Goal: Information Seeking & Learning: Learn about a topic

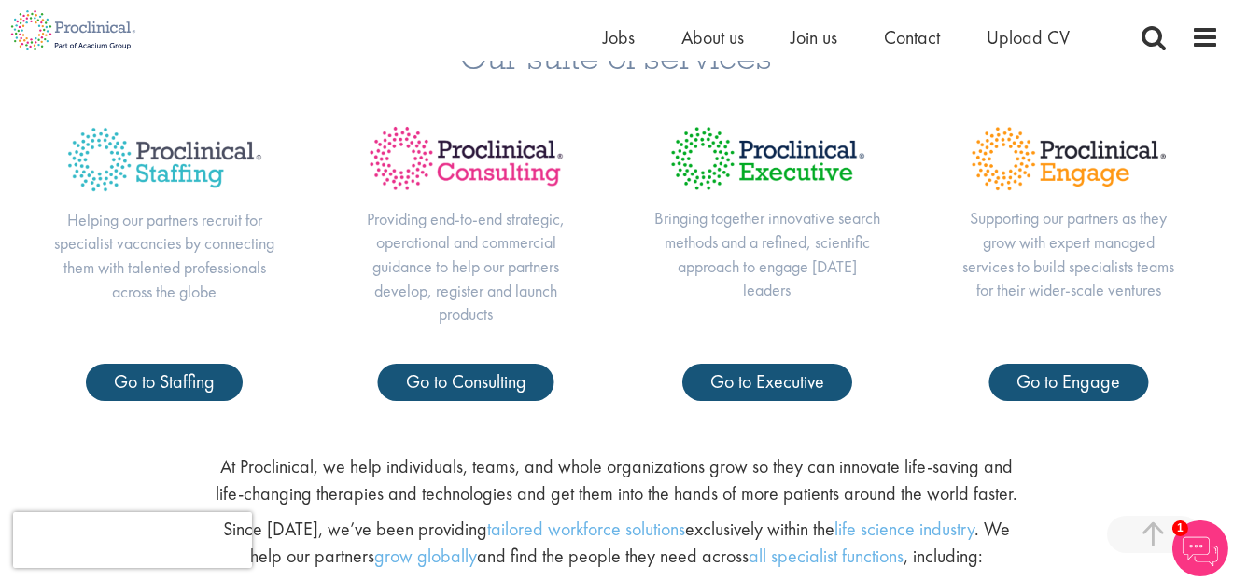
scroll to position [661, 0]
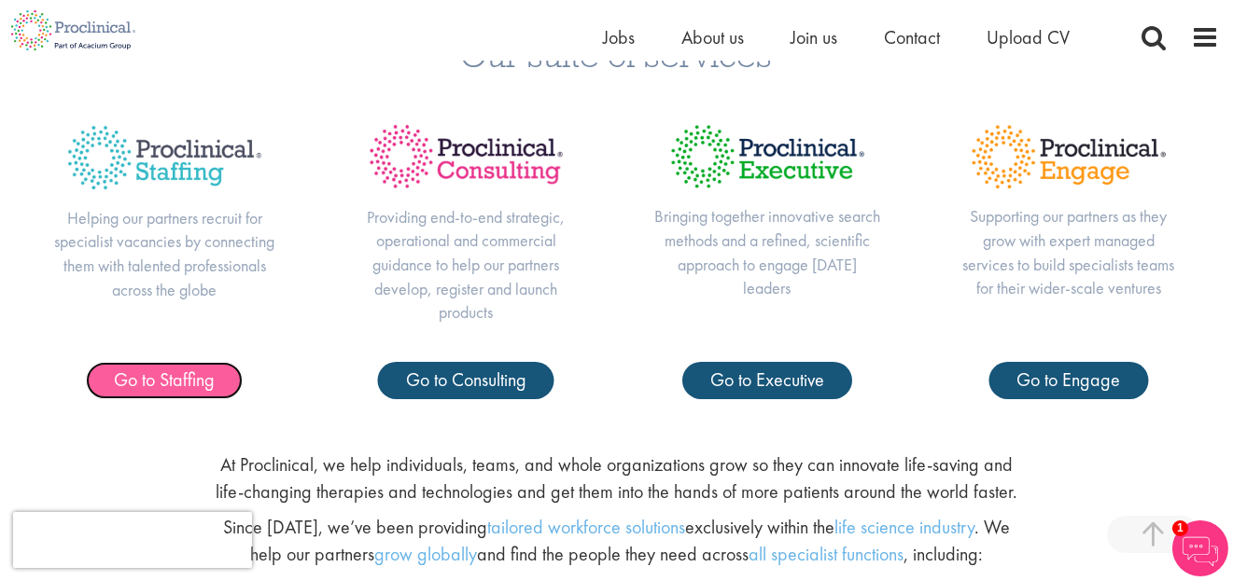
click at [204, 391] on span "Go to Staffing" at bounding box center [164, 380] width 101 height 24
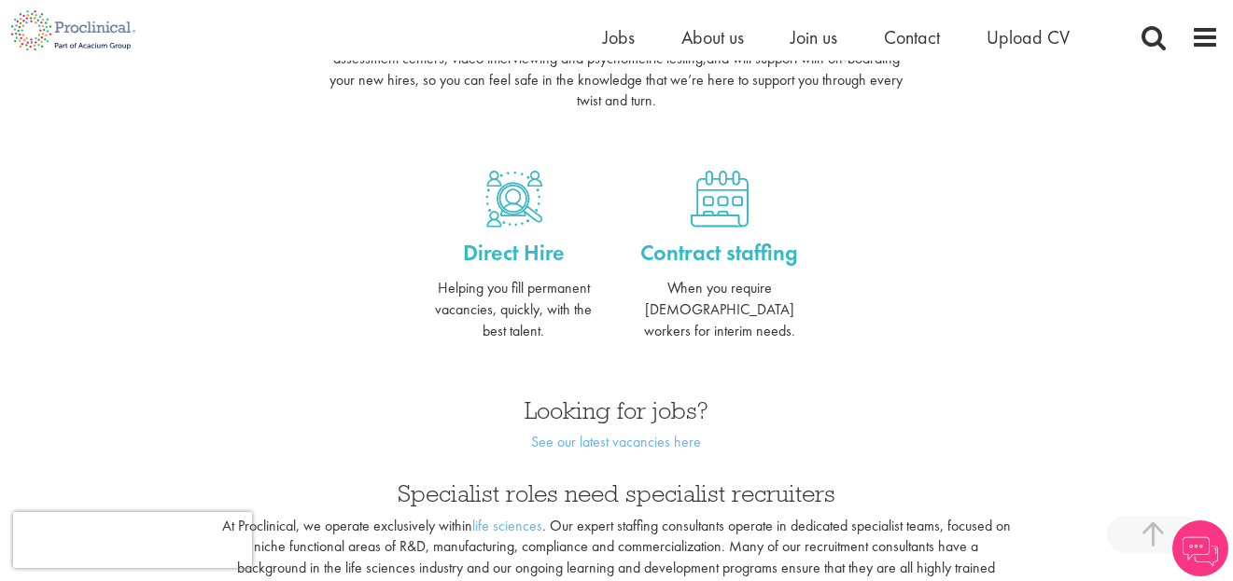
scroll to position [746, 0]
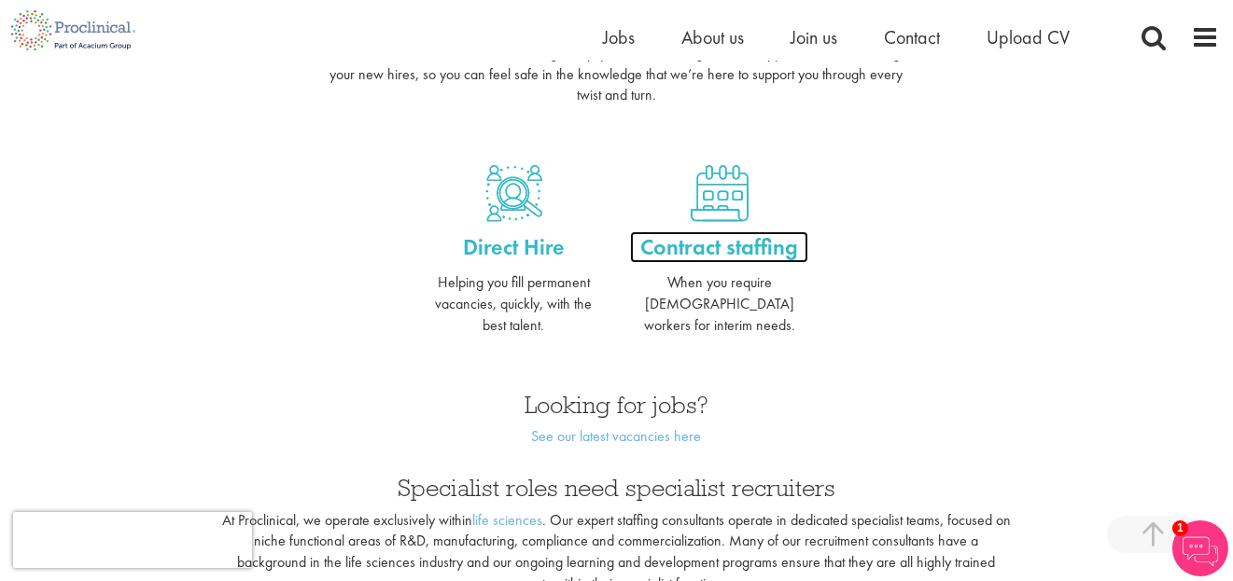
click at [765, 231] on p "Contract staffing" at bounding box center [718, 247] width 177 height 32
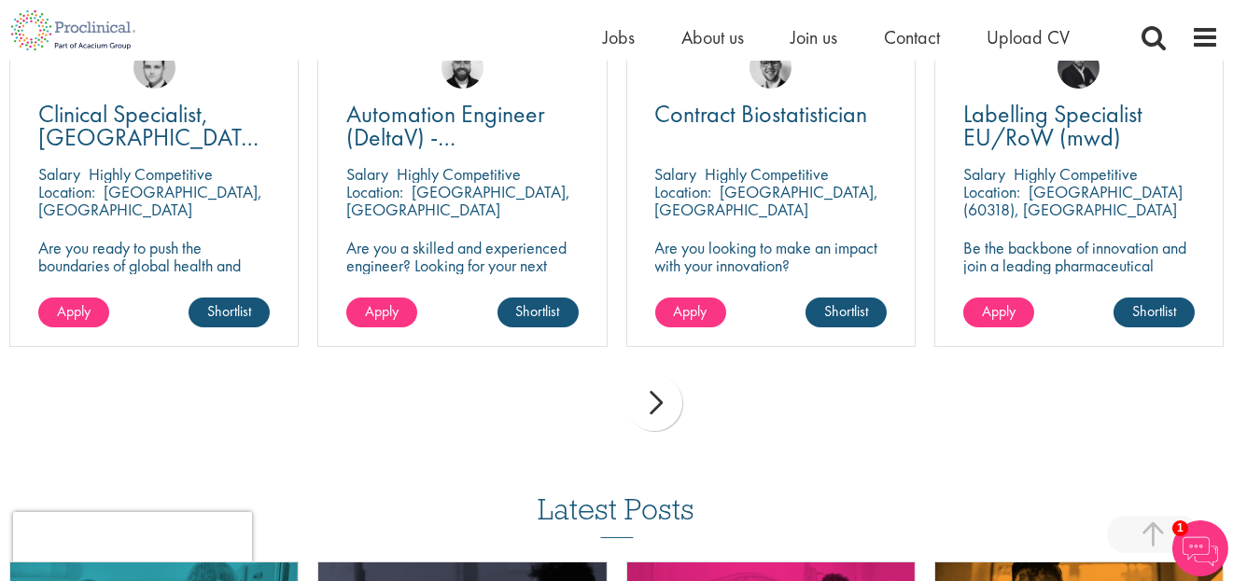
scroll to position [1296, 0]
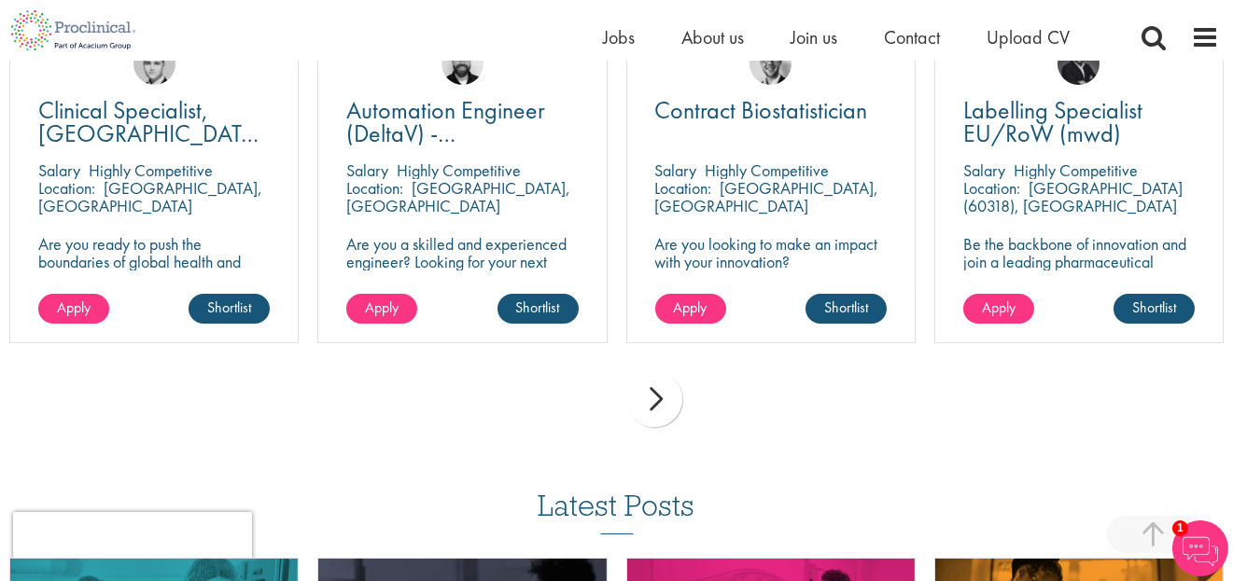
click at [667, 409] on div "next" at bounding box center [654, 399] width 56 height 56
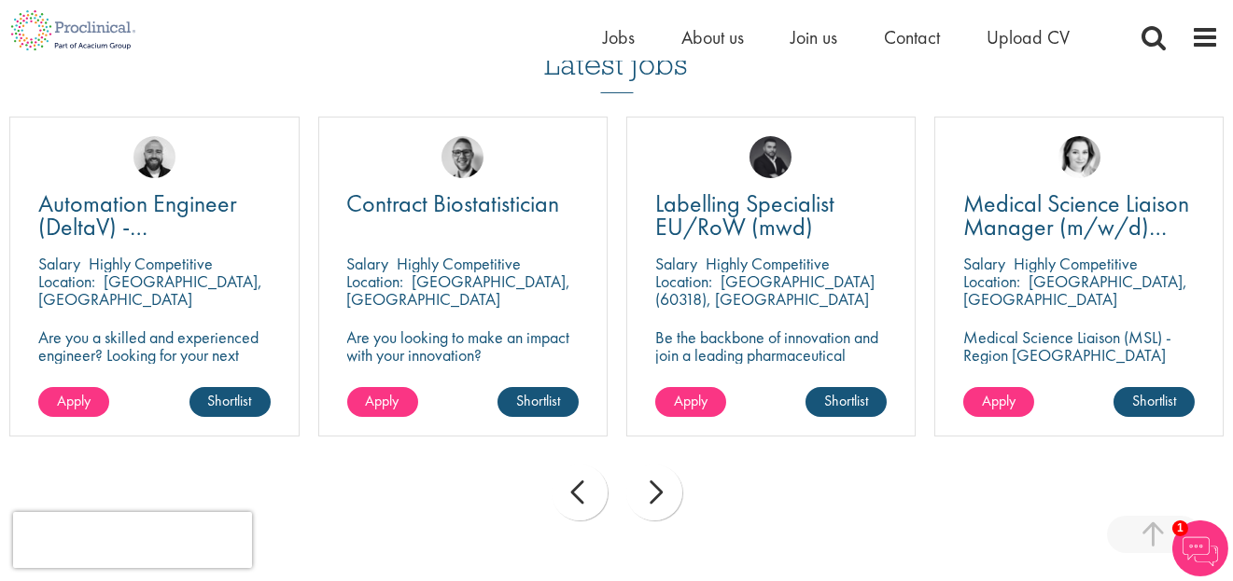
scroll to position [1205, 0]
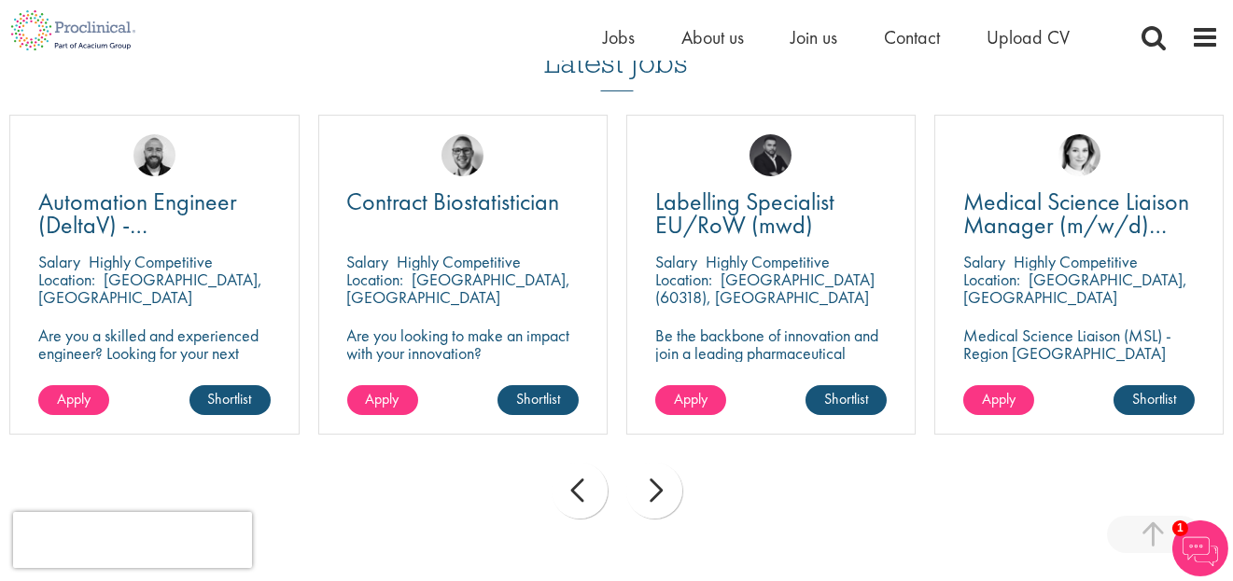
click at [651, 486] on div "next" at bounding box center [654, 491] width 56 height 56
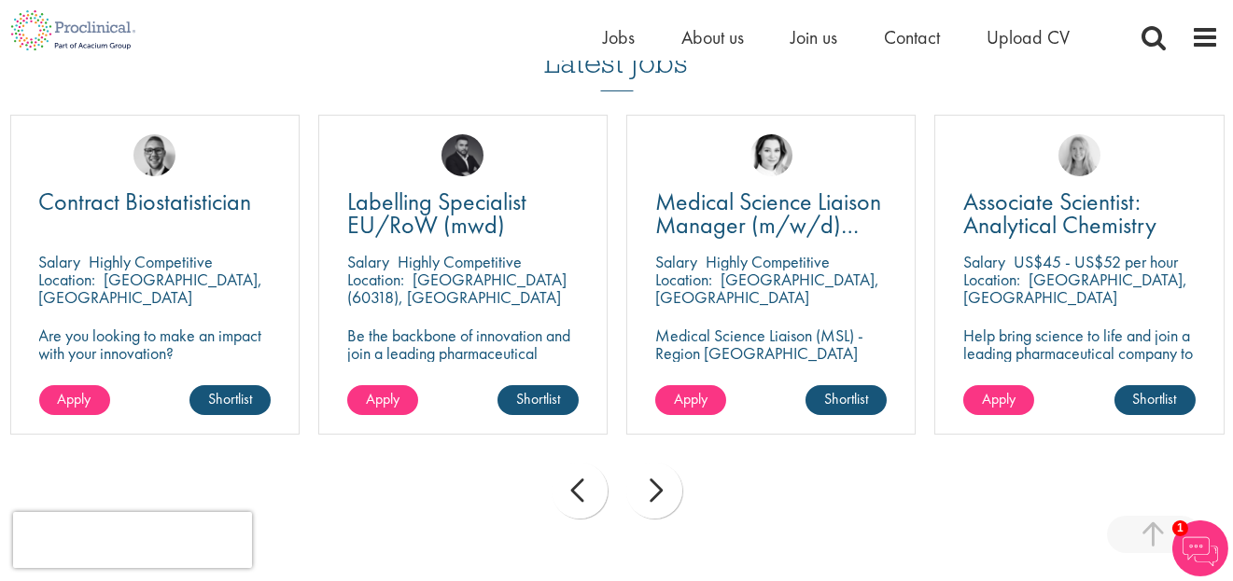
click at [651, 486] on div "next" at bounding box center [654, 491] width 56 height 56
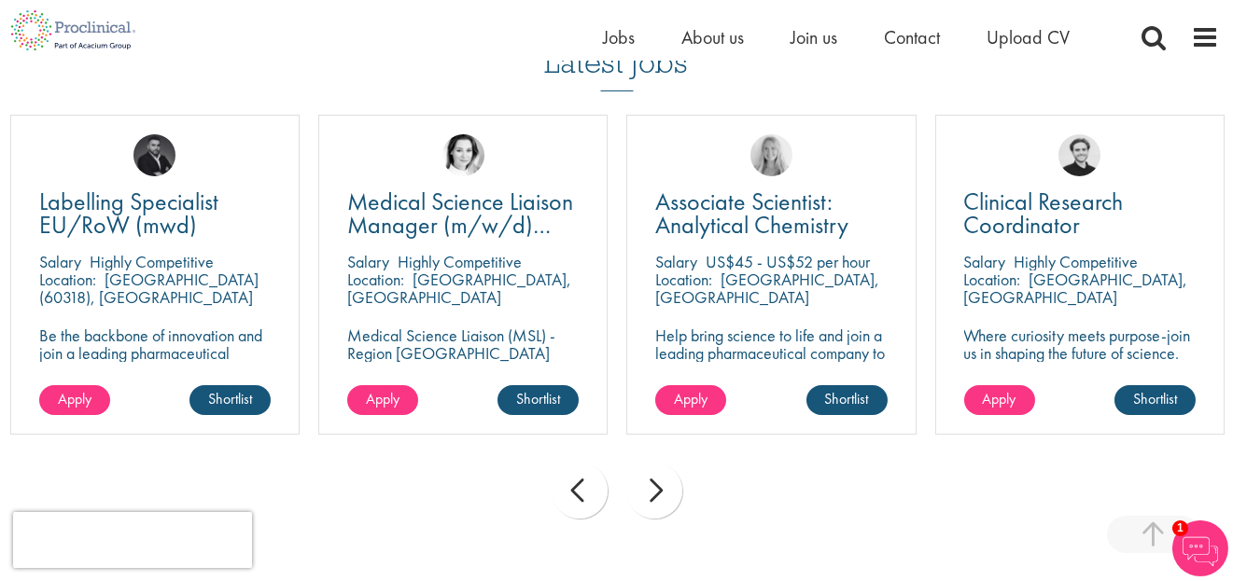
click at [651, 486] on div "next" at bounding box center [654, 491] width 56 height 56
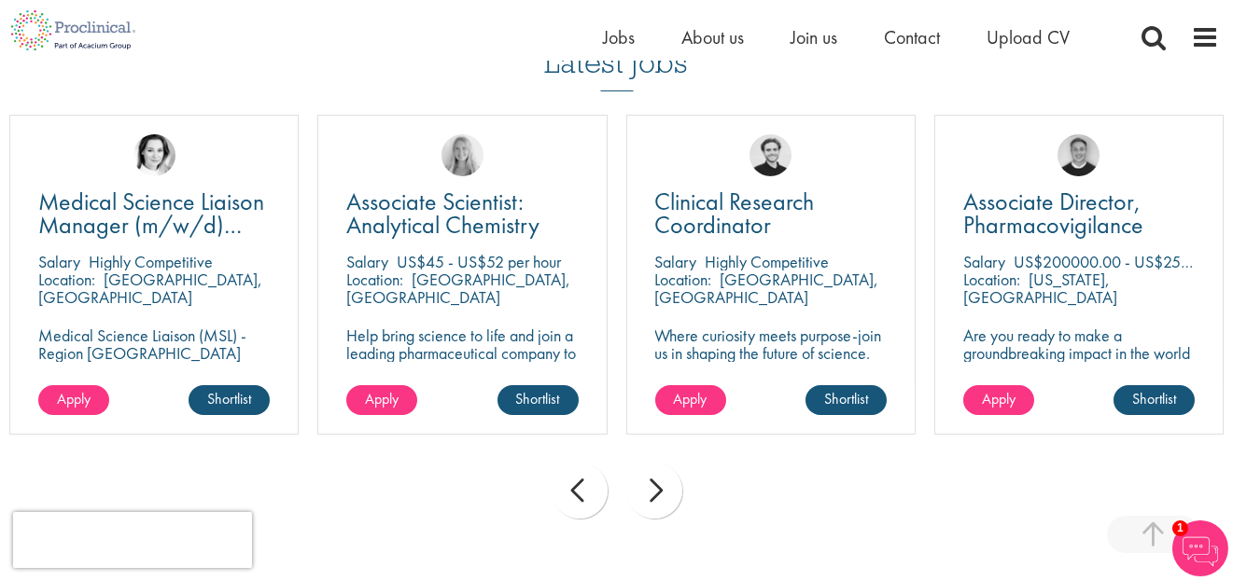
click at [651, 486] on div "next" at bounding box center [654, 491] width 56 height 56
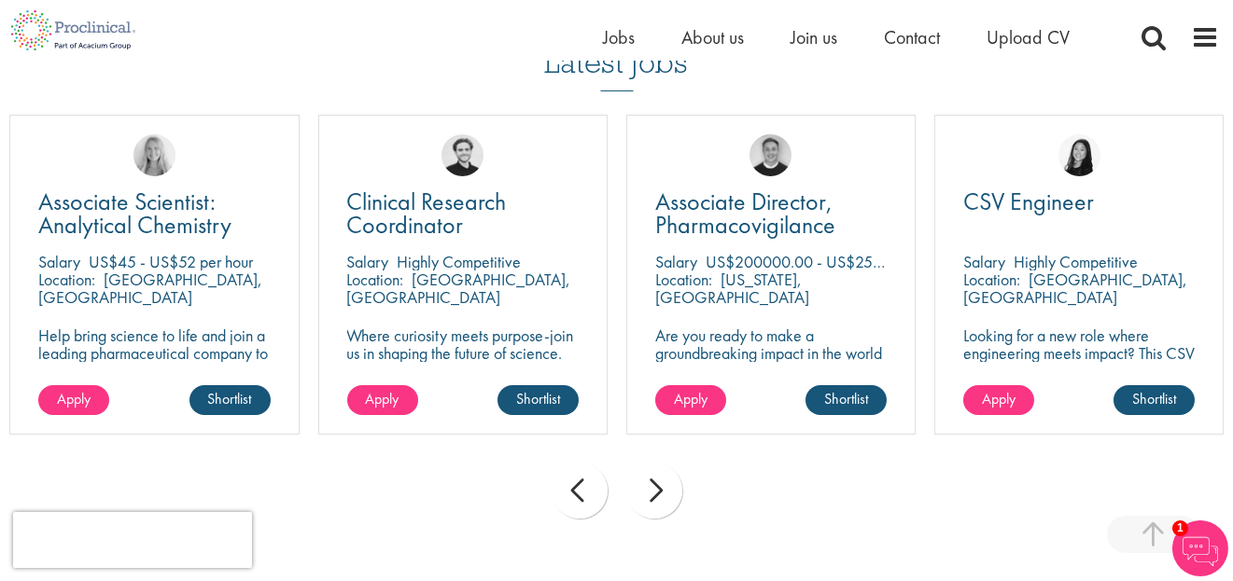
click at [651, 486] on div "next" at bounding box center [654, 491] width 56 height 56
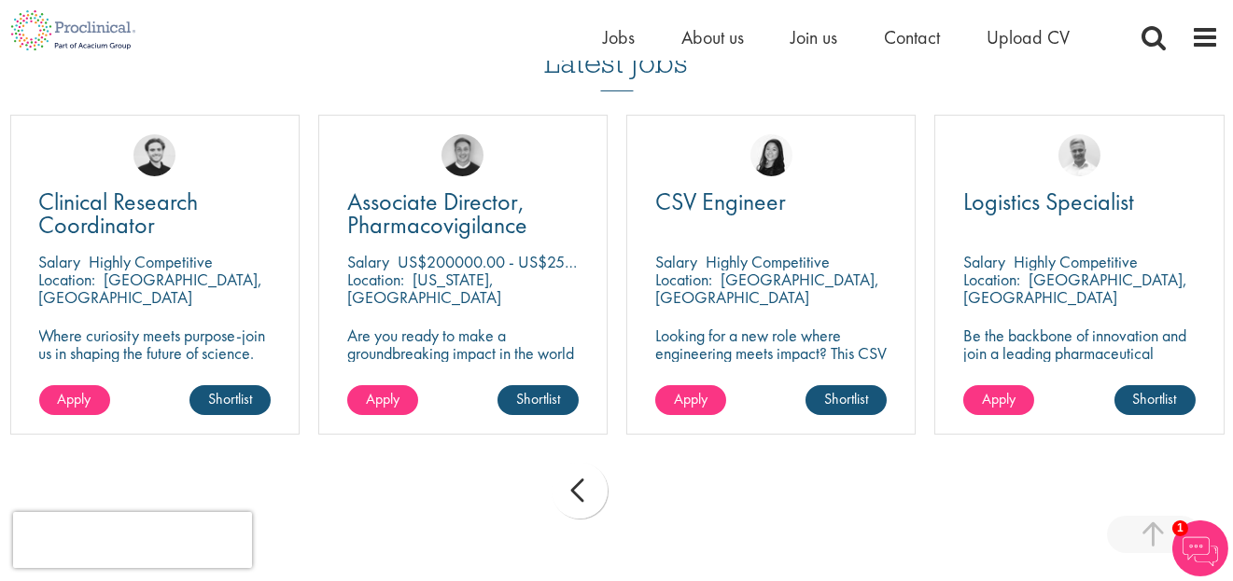
click at [651, 486] on div "prev next" at bounding box center [616, 494] width 1233 height 81
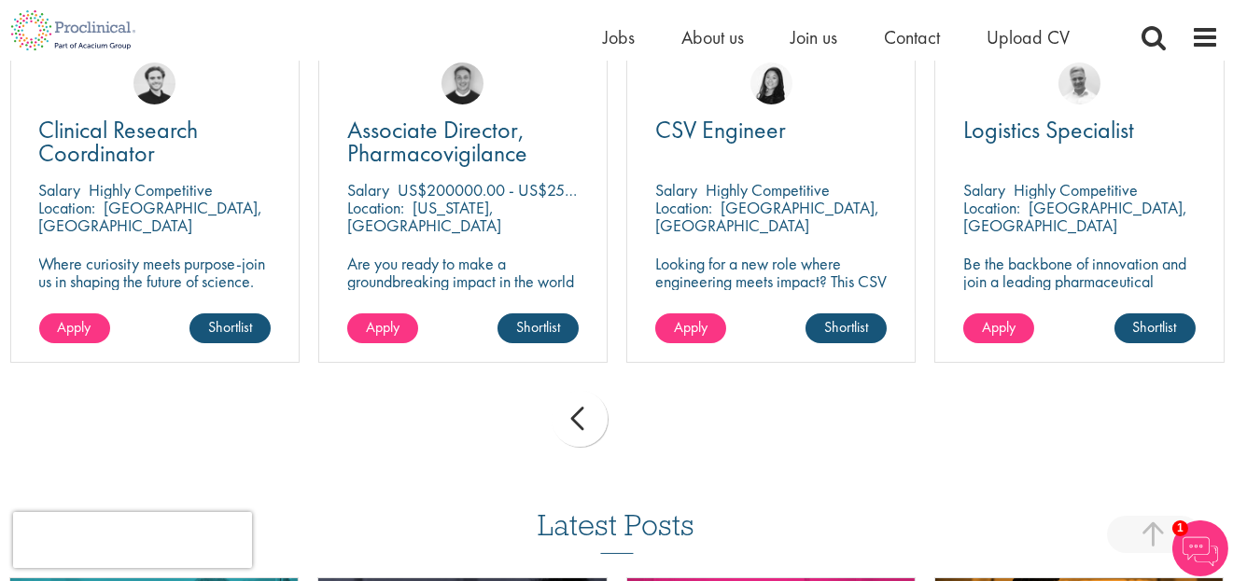
scroll to position [1224, 0]
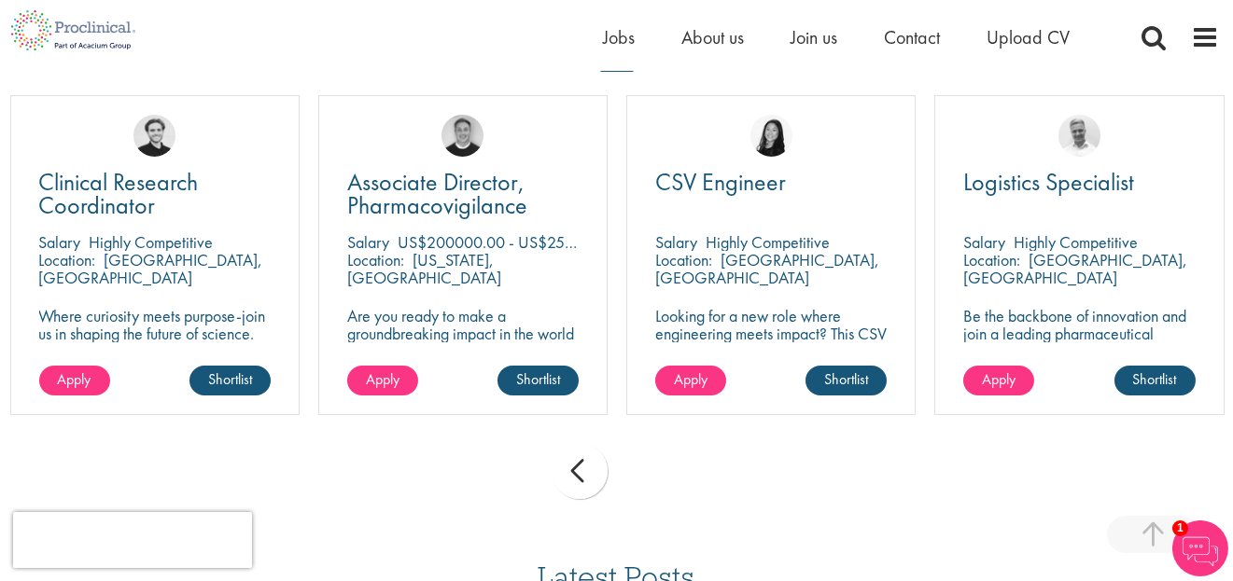
click at [579, 475] on div "prev" at bounding box center [580, 471] width 56 height 56
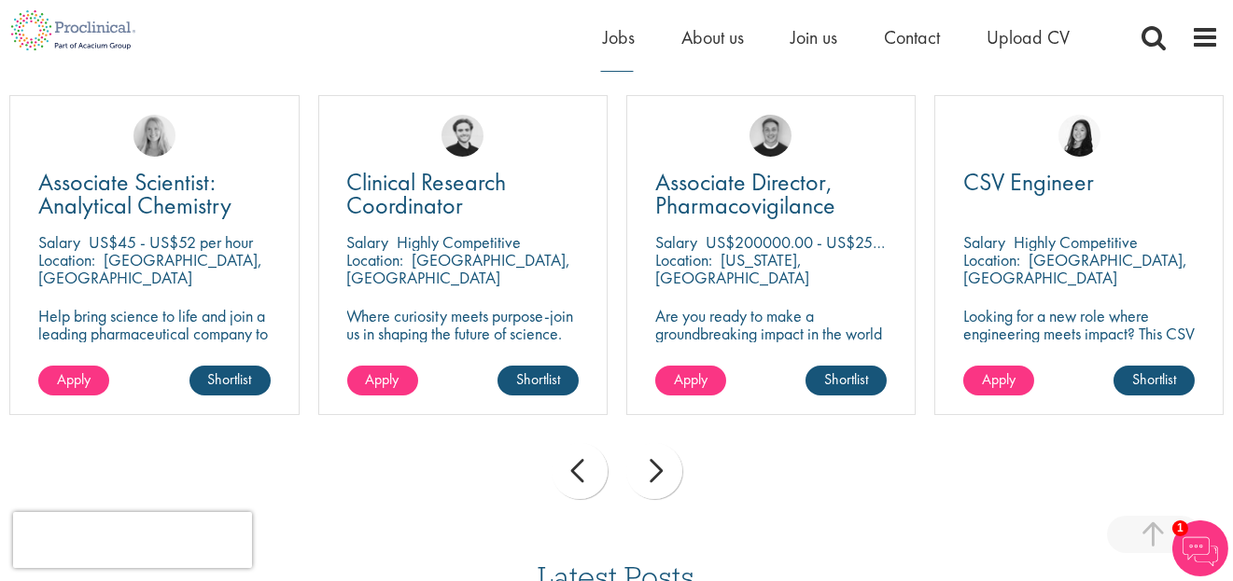
click at [579, 475] on div "prev" at bounding box center [580, 471] width 56 height 56
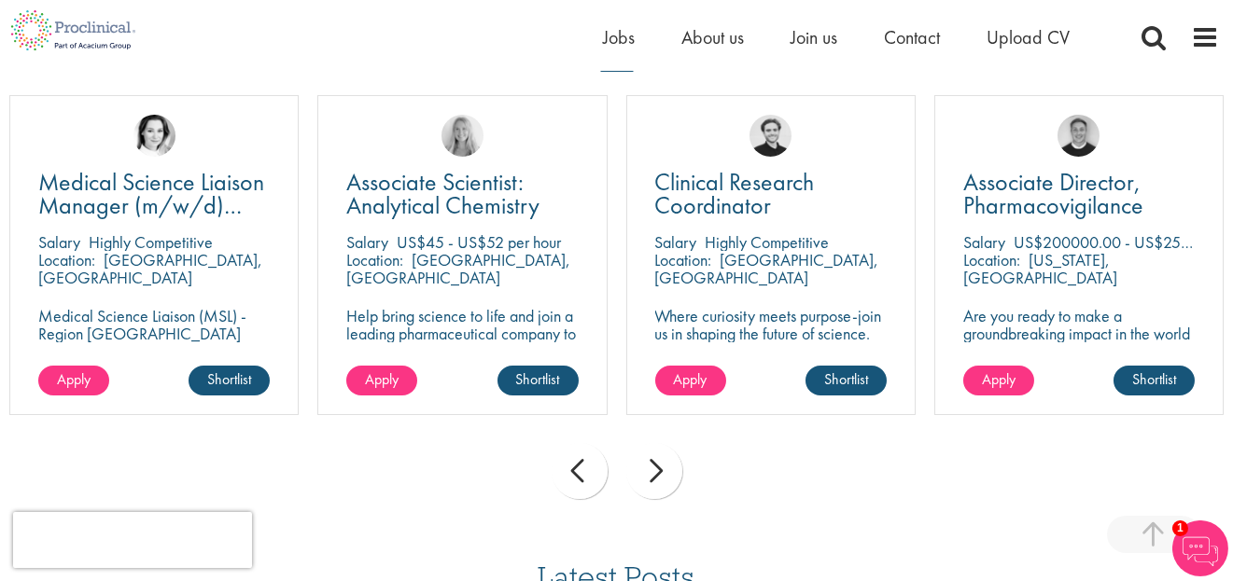
click at [579, 475] on div "prev" at bounding box center [580, 471] width 56 height 56
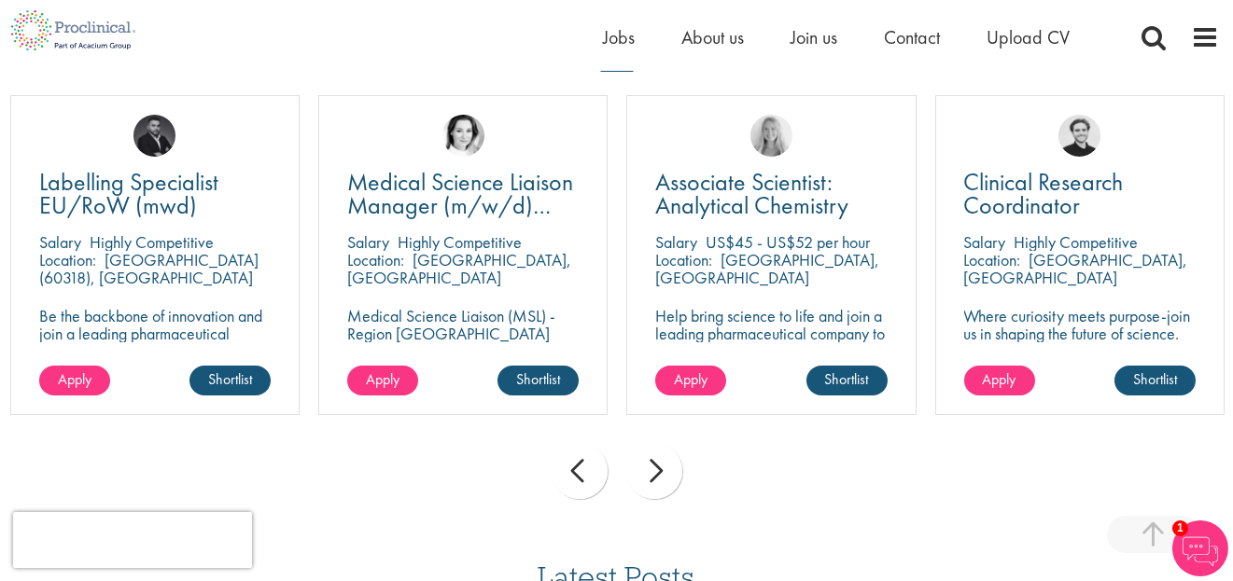
click at [579, 475] on div "prev" at bounding box center [580, 471] width 56 height 56
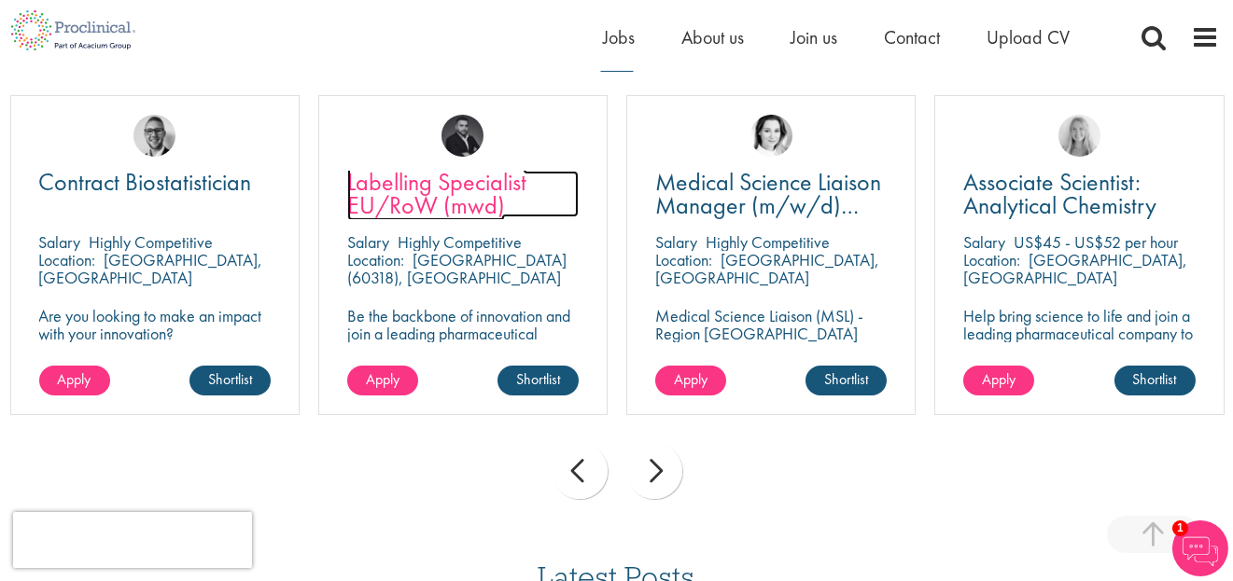
click at [473, 198] on span "Labelling Specialist EU/RoW (mwd)" at bounding box center [436, 193] width 179 height 55
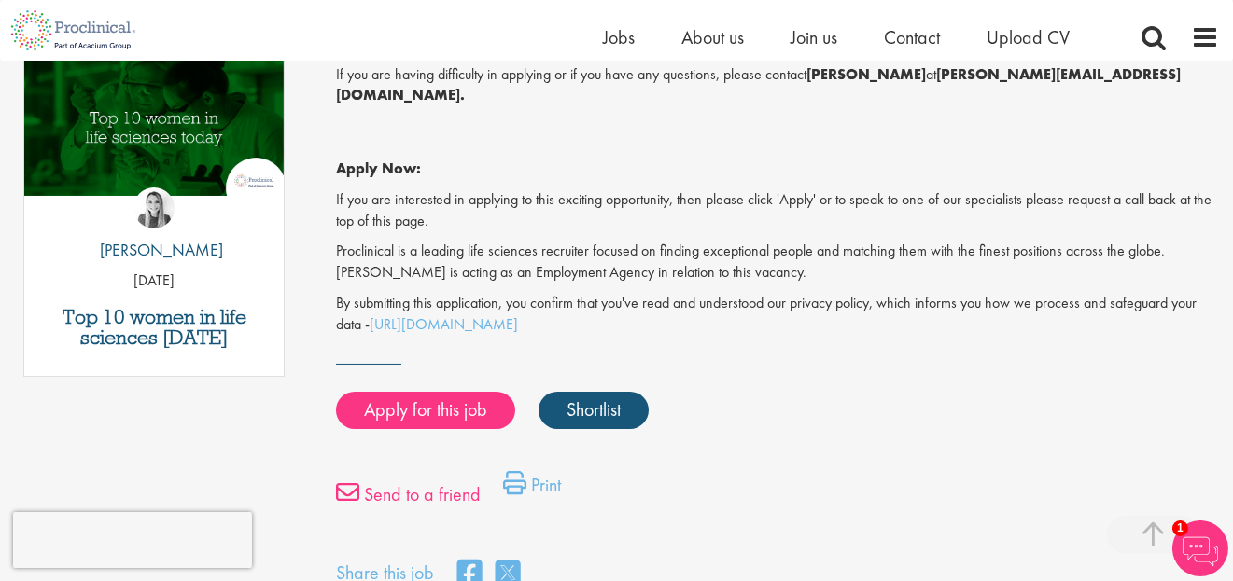
scroll to position [1036, 0]
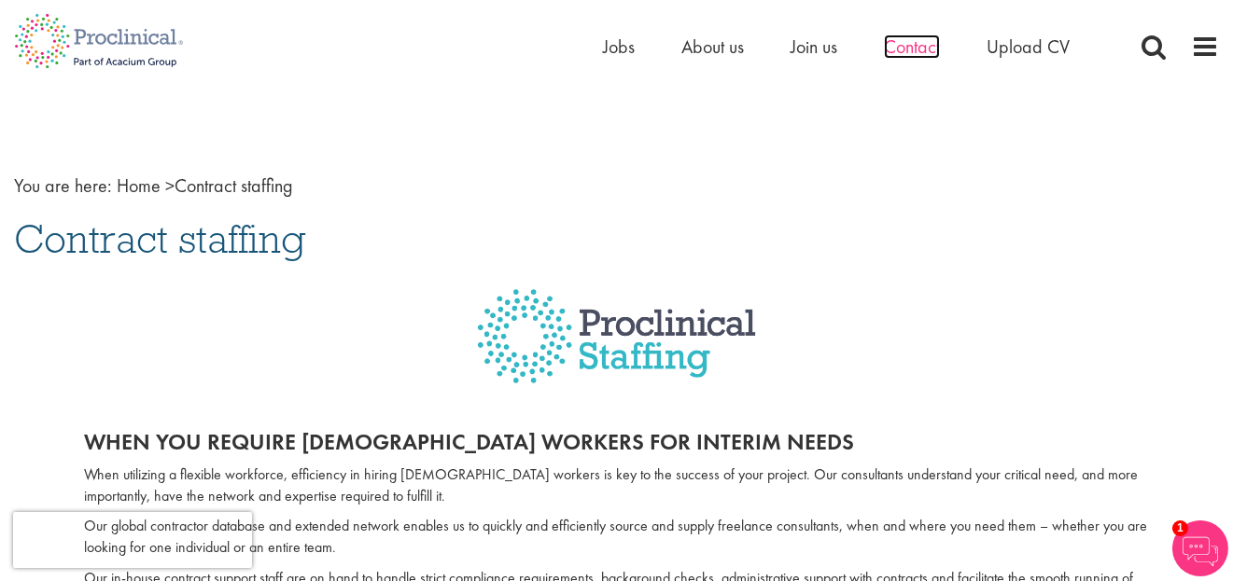
click at [928, 40] on span "Contact" at bounding box center [912, 47] width 56 height 24
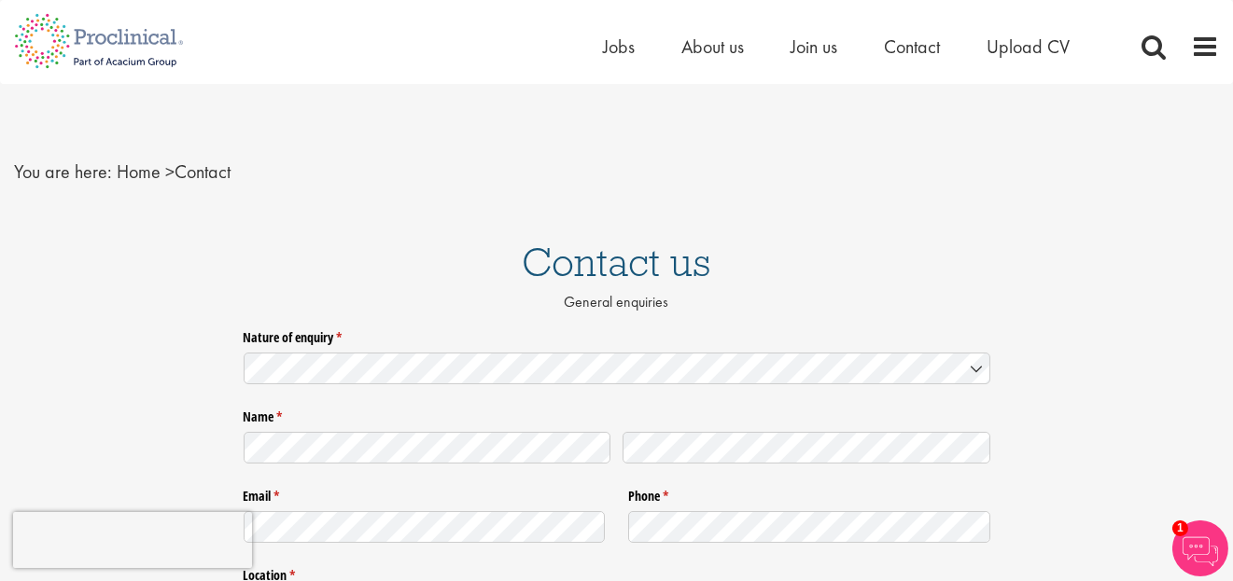
click at [1192, 63] on div "Home Jobs About us Join us Contact Upload CV" at bounding box center [911, 51] width 616 height 37
click at [1194, 53] on span at bounding box center [1205, 47] width 28 height 28
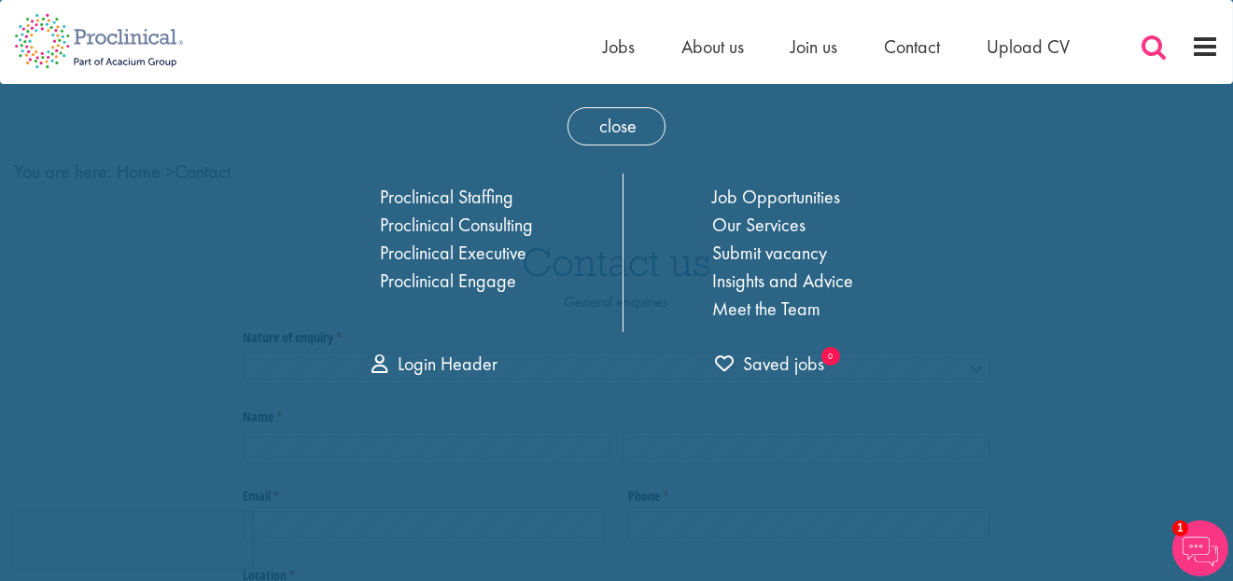
click at [1140, 50] on span at bounding box center [1153, 47] width 28 height 28
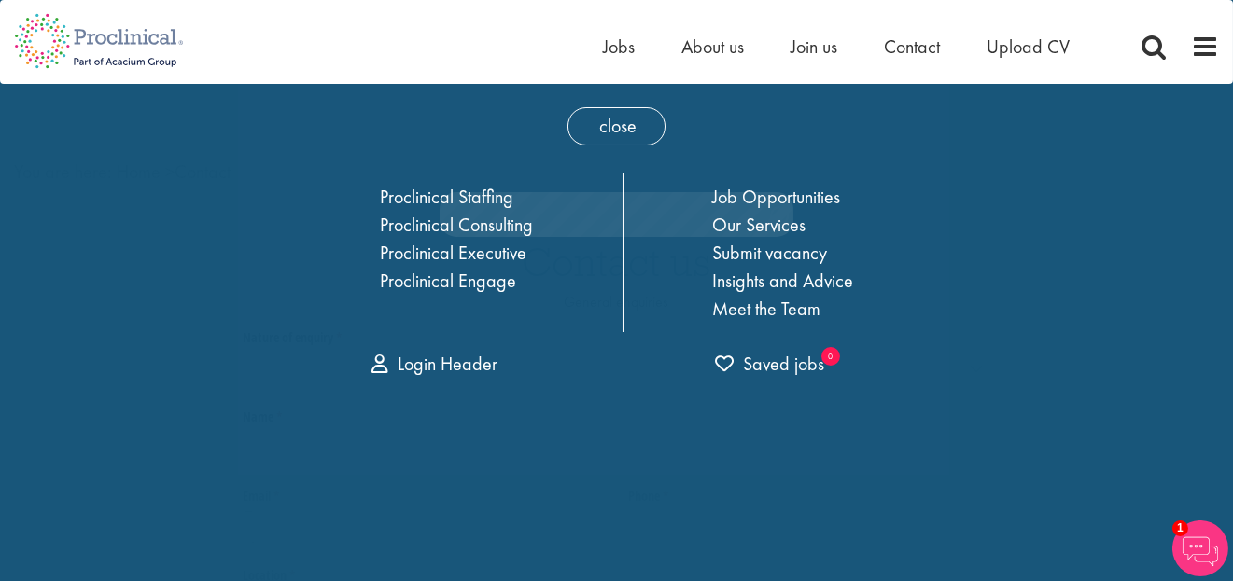
click at [1175, 40] on div "Home Jobs About us Join us Contact Upload CV" at bounding box center [911, 51] width 616 height 37
click at [618, 131] on span "close" at bounding box center [616, 126] width 98 height 38
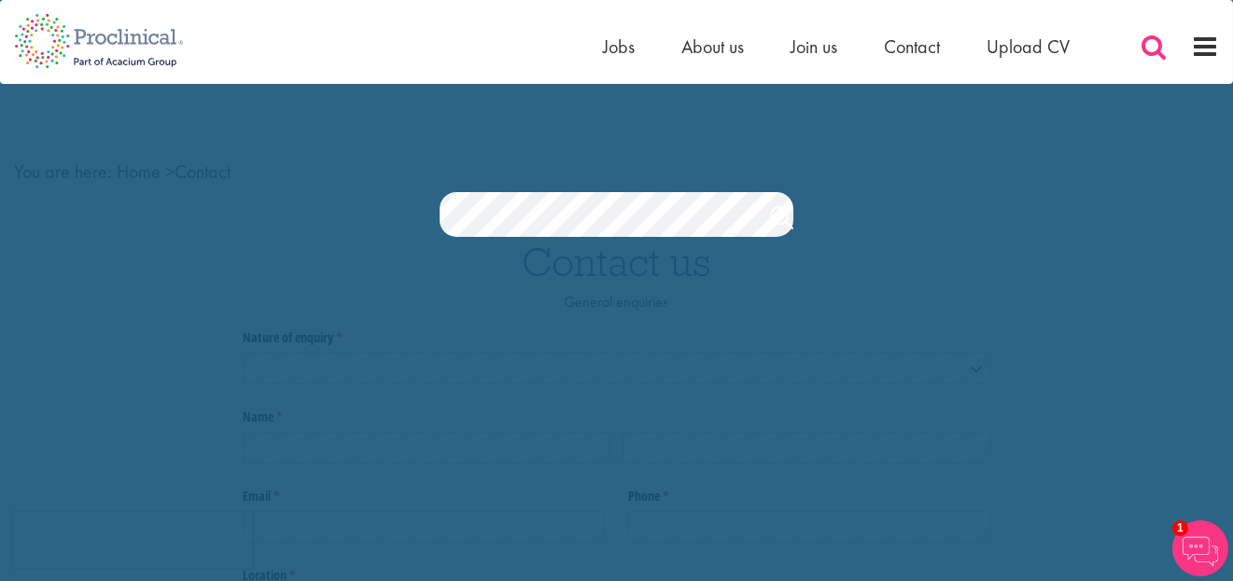
click at [1152, 55] on span at bounding box center [1153, 47] width 28 height 28
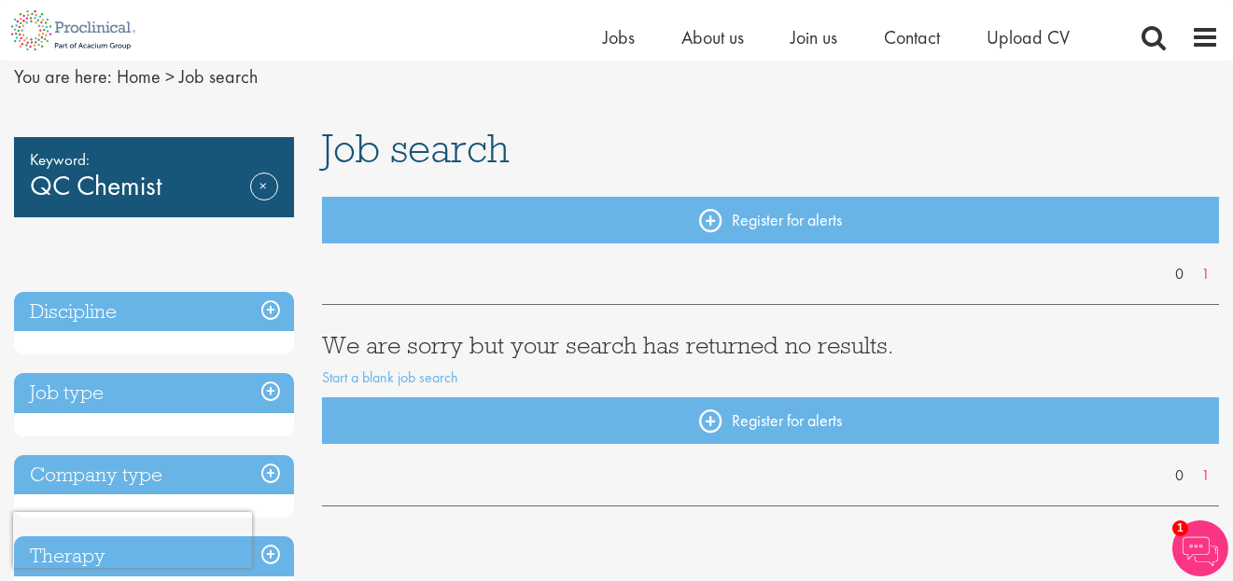
scroll to position [75, 0]
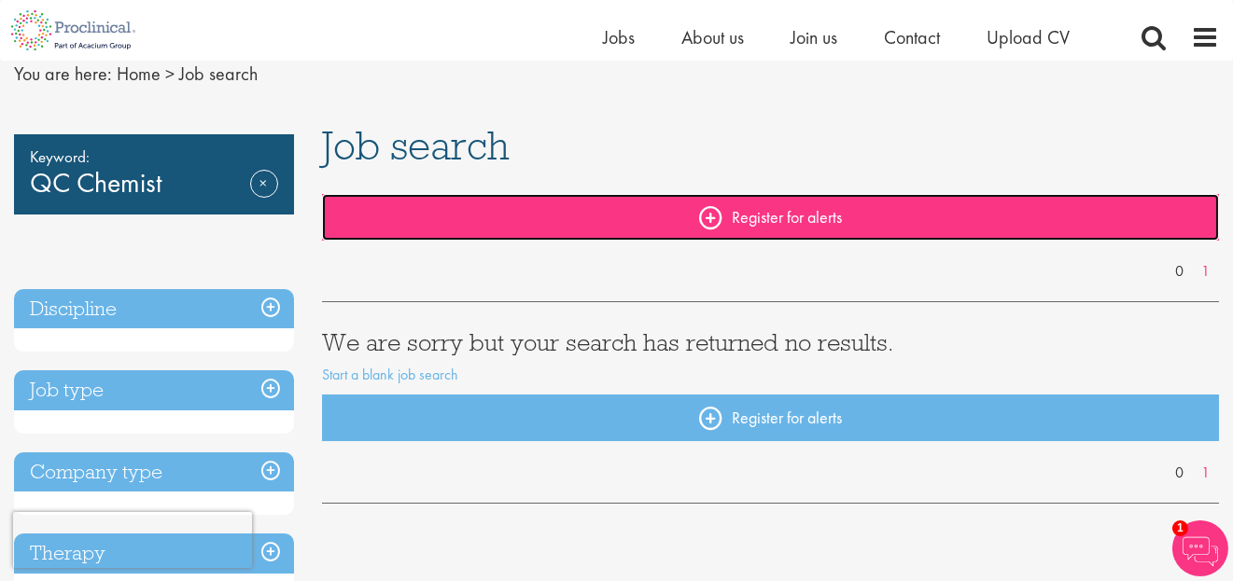
click at [353, 236] on link "Register for alerts" at bounding box center [770, 217] width 897 height 47
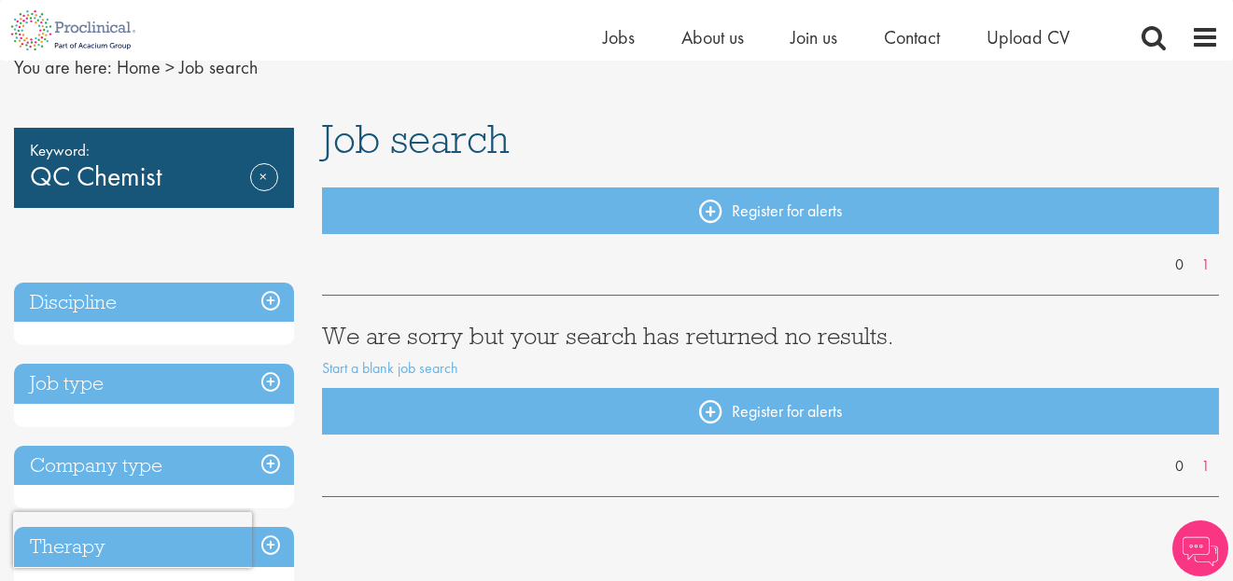
click at [113, 369] on h3 "Job type" at bounding box center [154, 384] width 280 height 40
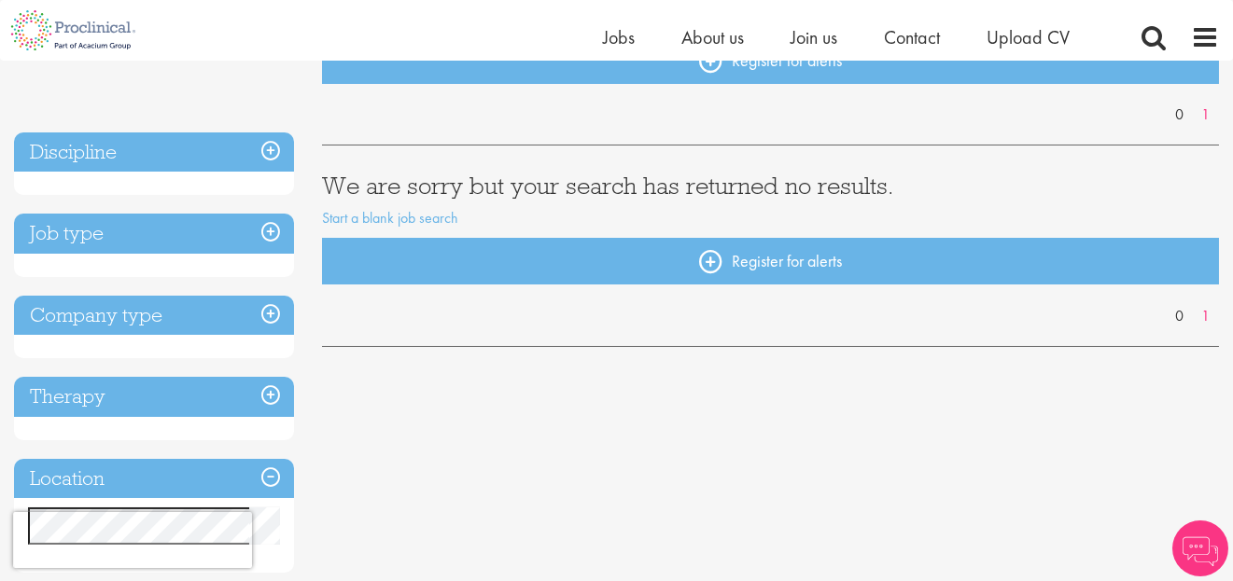
scroll to position [232, 0]
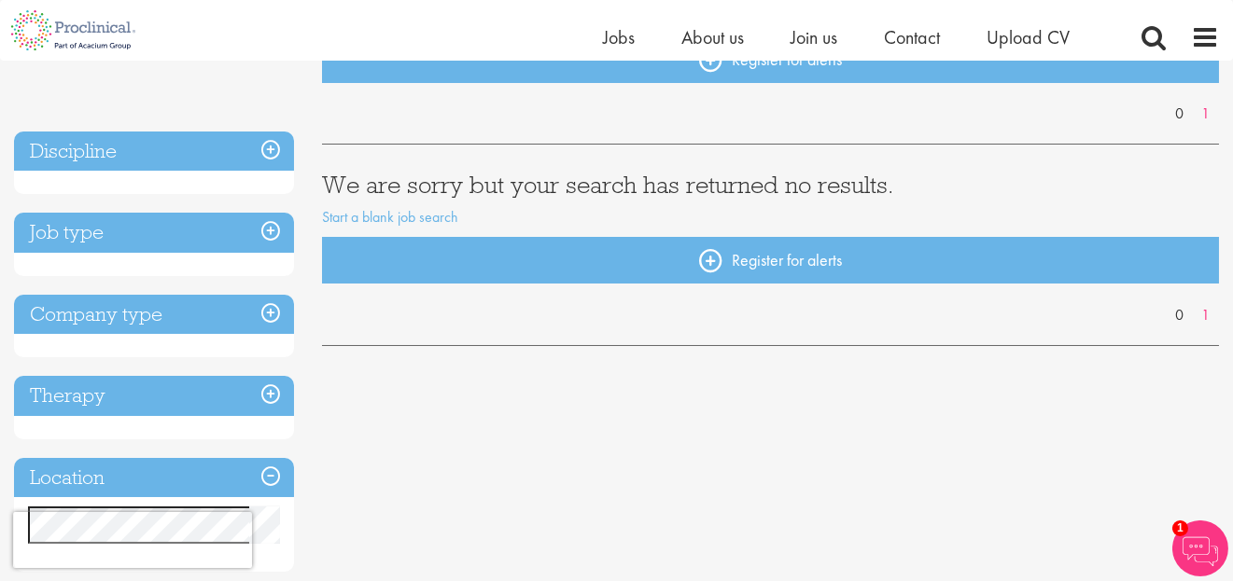
click at [113, 322] on h3 "Company type" at bounding box center [154, 315] width 280 height 40
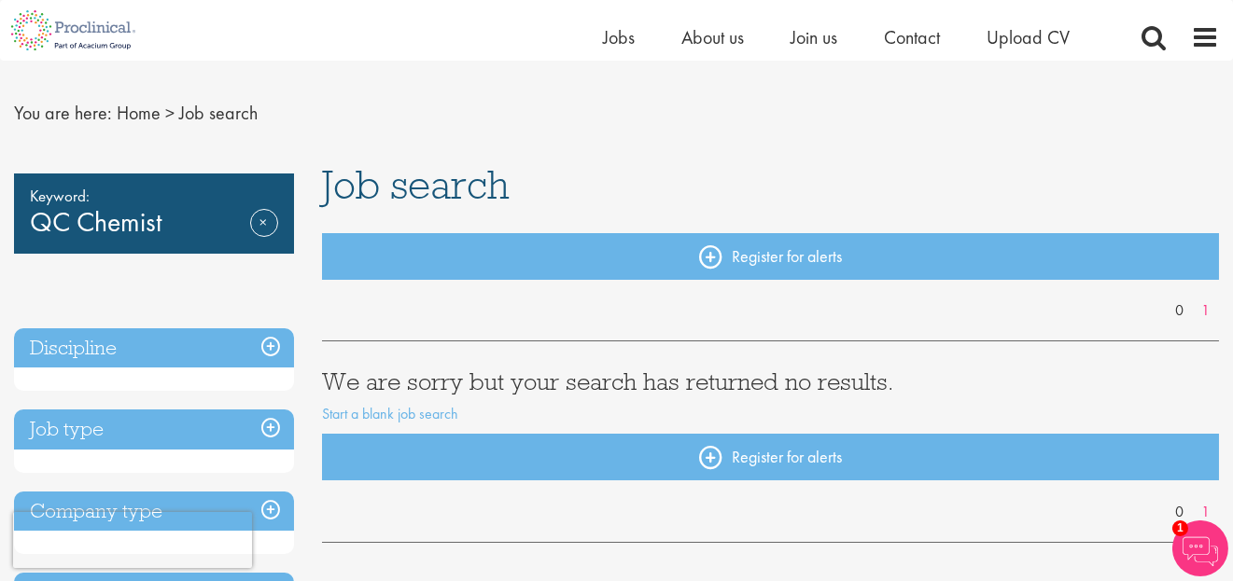
scroll to position [0, 0]
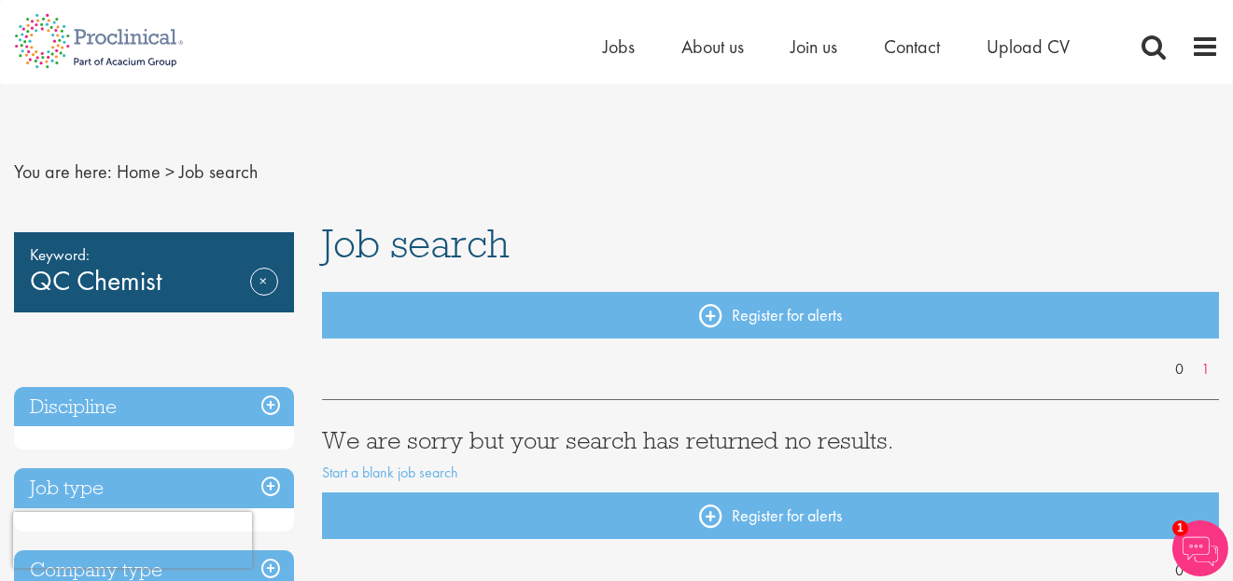
click at [883, 35] on ul "Home Jobs About us Join us Contact Upload CV" at bounding box center [859, 47] width 513 height 28
click at [883, 44] on ul "Home Jobs About us Join us Contact Upload CV" at bounding box center [859, 47] width 513 height 28
click at [908, 43] on span "Contact" at bounding box center [912, 47] width 56 height 24
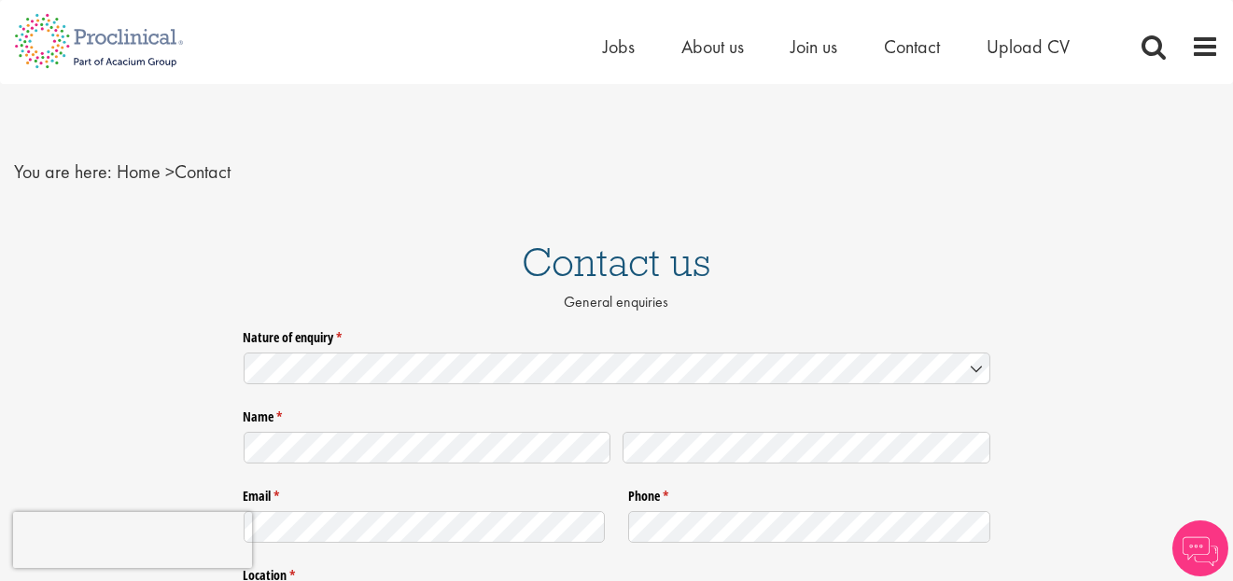
click at [797, 63] on div "Home Jobs About us Join us Contact Upload CV" at bounding box center [859, 51] width 513 height 37
click at [801, 49] on span "Join us" at bounding box center [813, 47] width 47 height 24
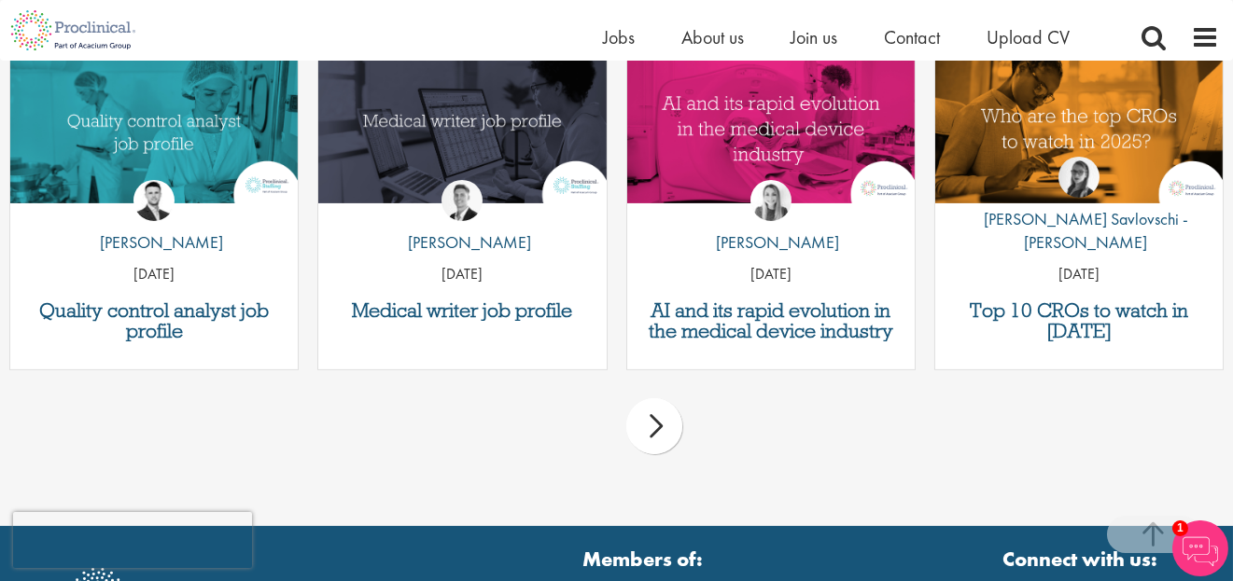
scroll to position [2507, 0]
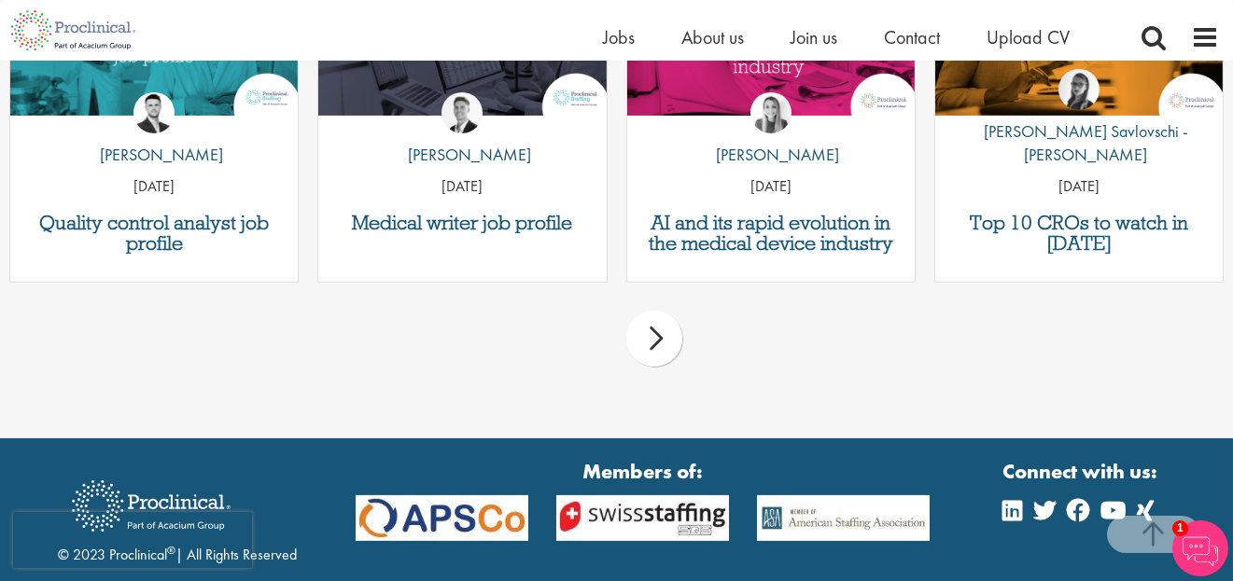
click at [657, 359] on div "next" at bounding box center [654, 339] width 56 height 56
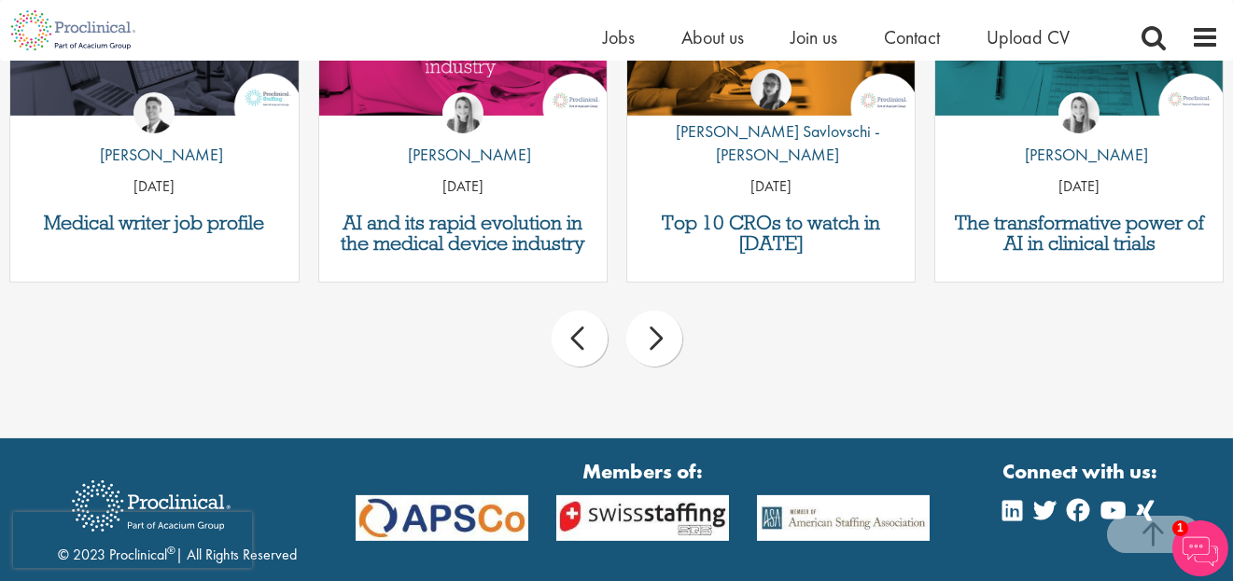
click at [657, 359] on div "next" at bounding box center [654, 339] width 56 height 56
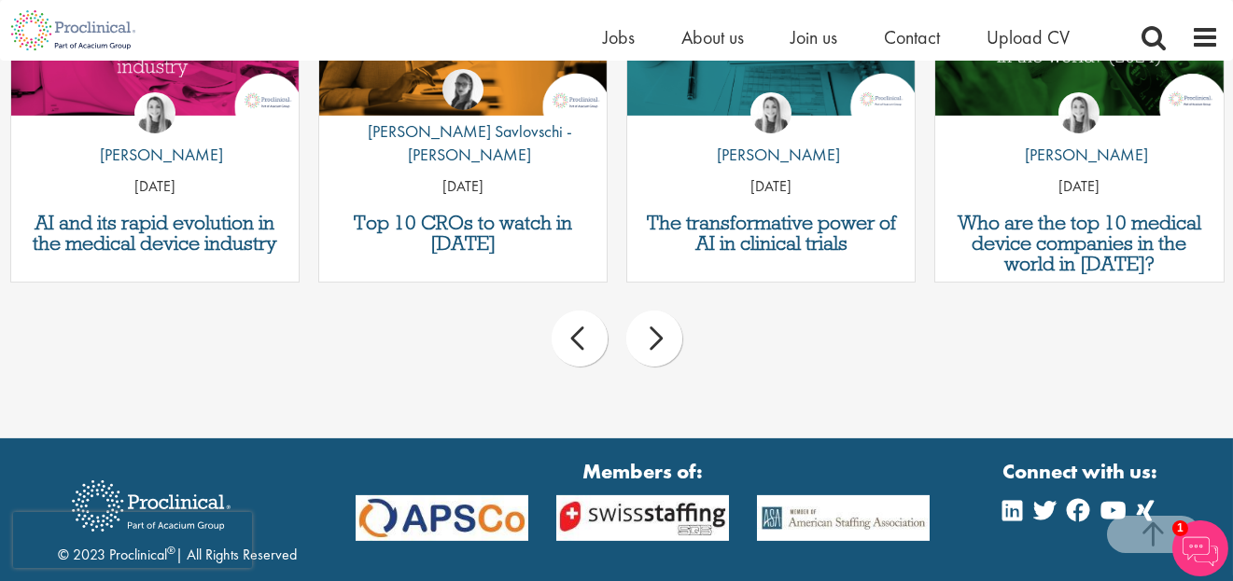
click at [660, 357] on div "next" at bounding box center [654, 339] width 56 height 56
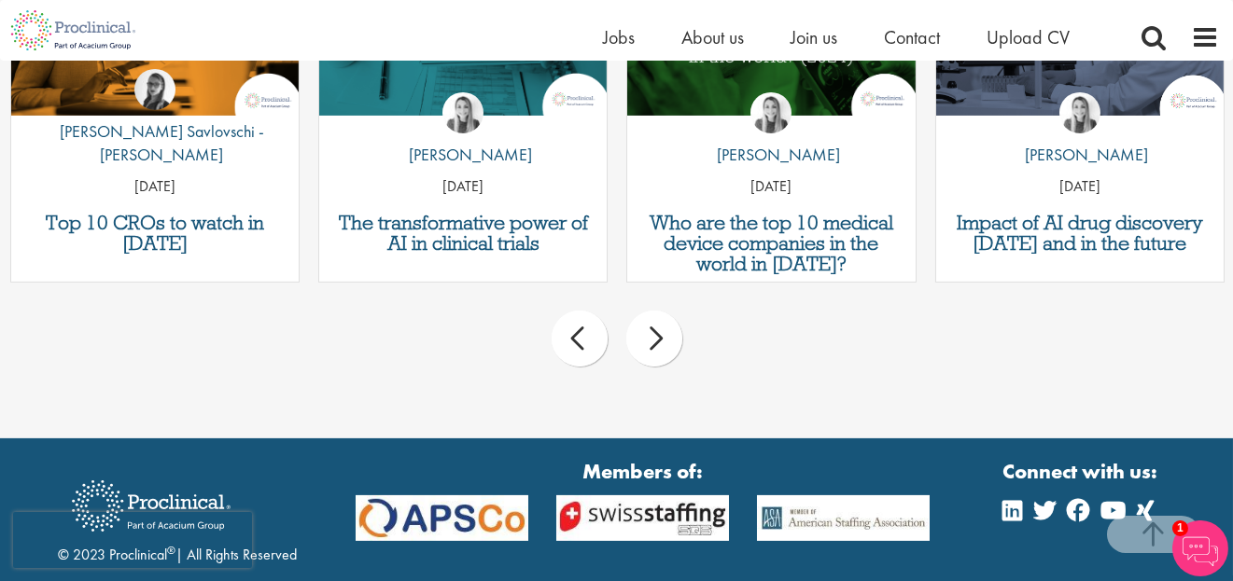
click at [660, 357] on div "next" at bounding box center [654, 339] width 56 height 56
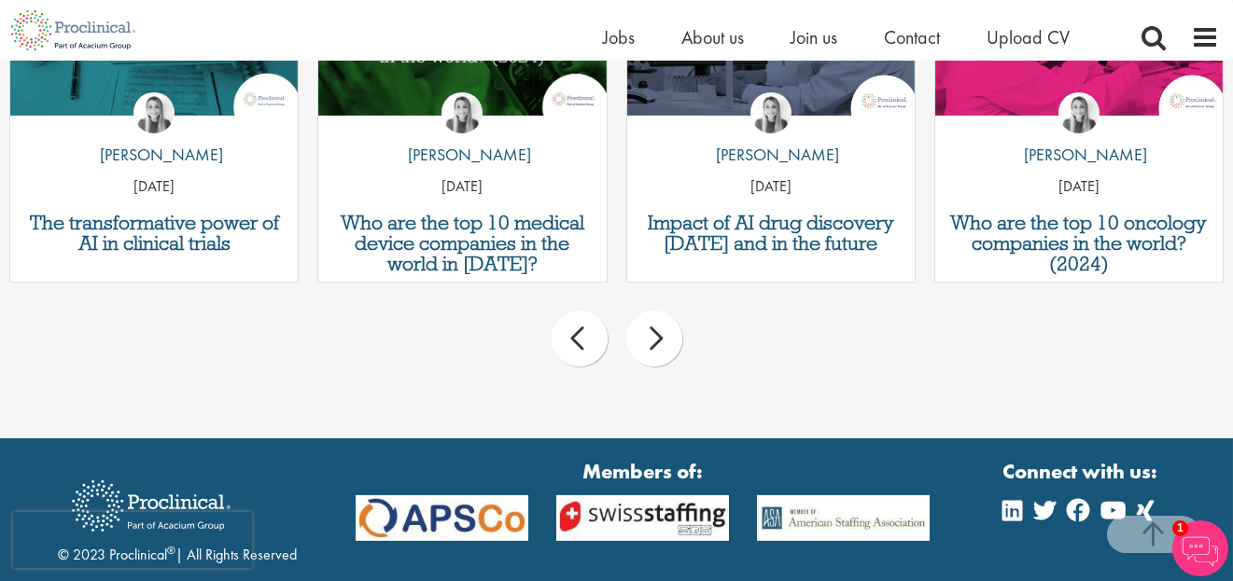
click at [660, 357] on div "next" at bounding box center [654, 339] width 56 height 56
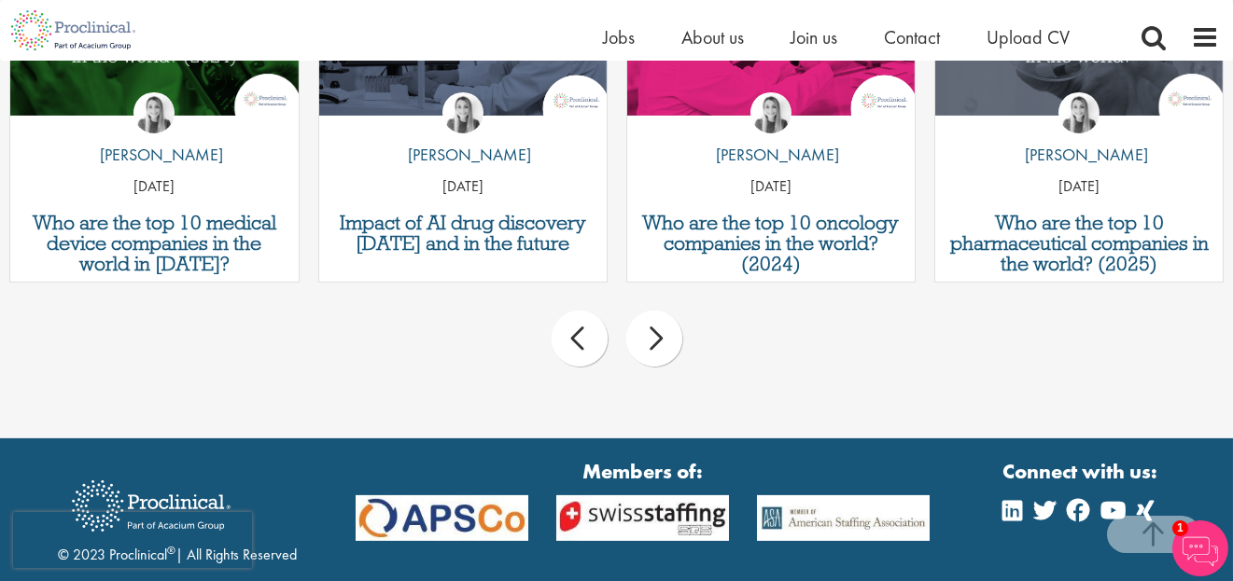
click at [660, 357] on div "next" at bounding box center [654, 339] width 56 height 56
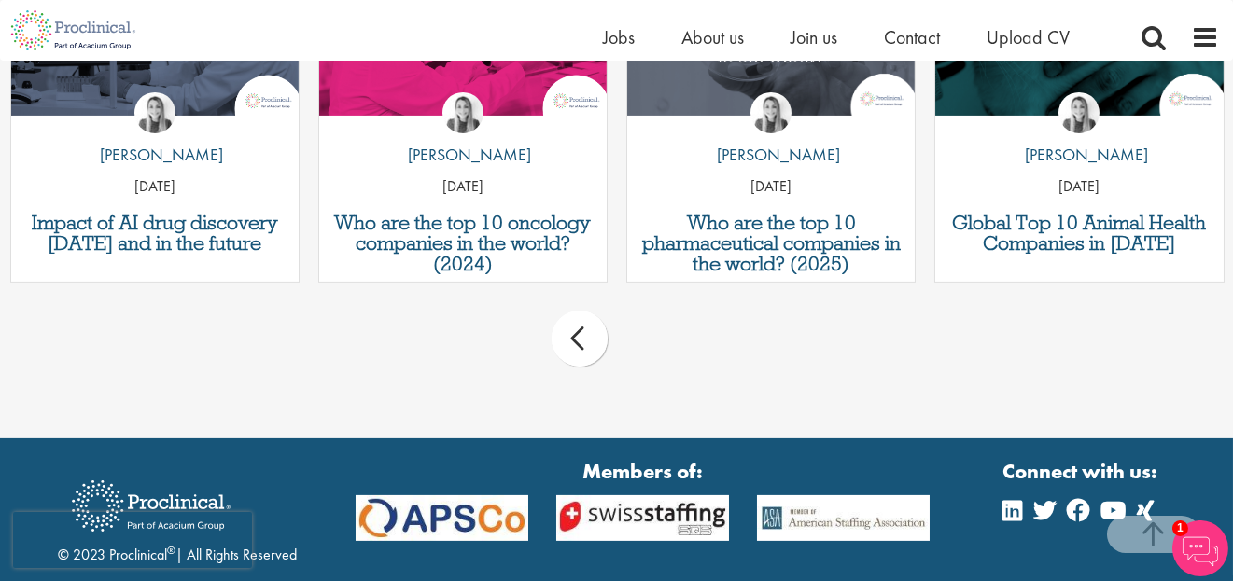
click at [660, 357] on div "prev next" at bounding box center [616, 341] width 1233 height 81
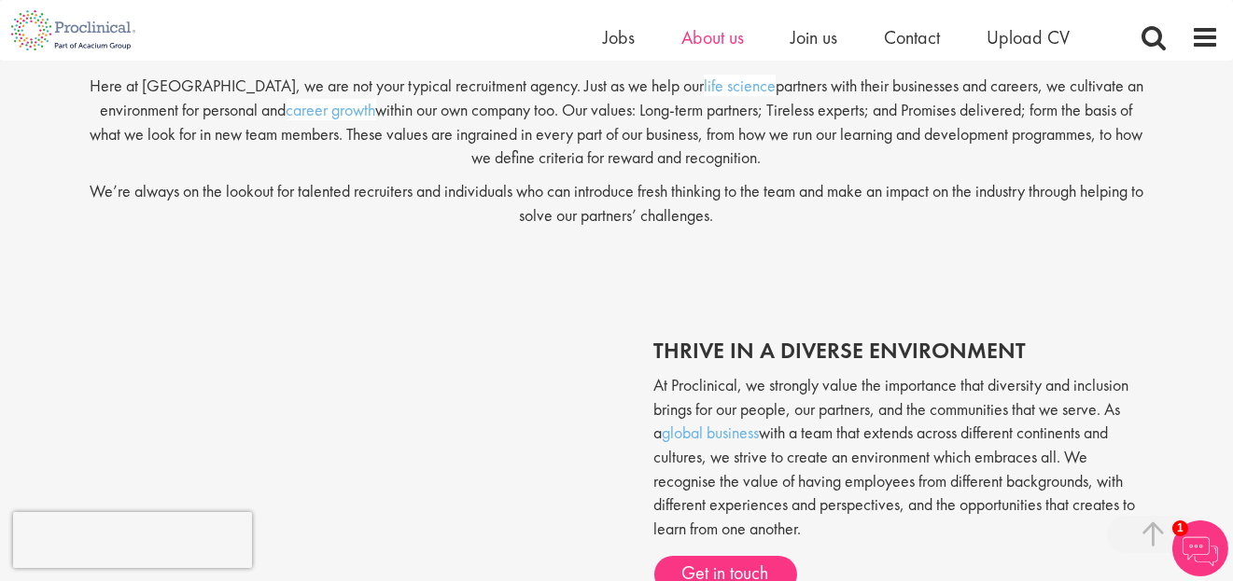
scroll to position [456, 0]
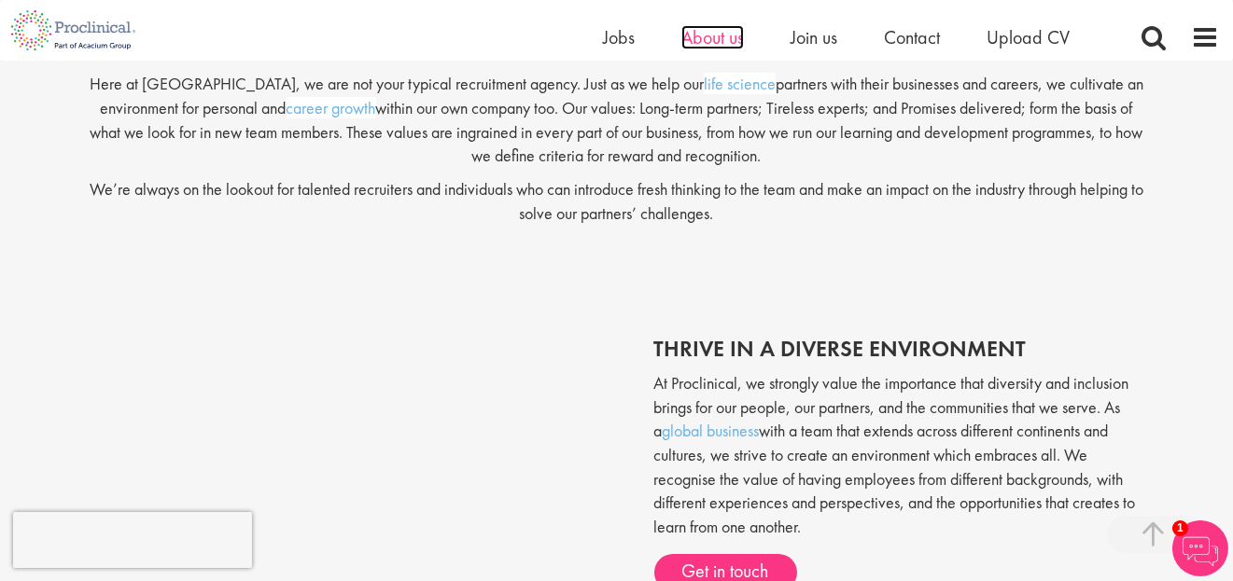
click at [716, 42] on span "About us" at bounding box center [712, 37] width 63 height 24
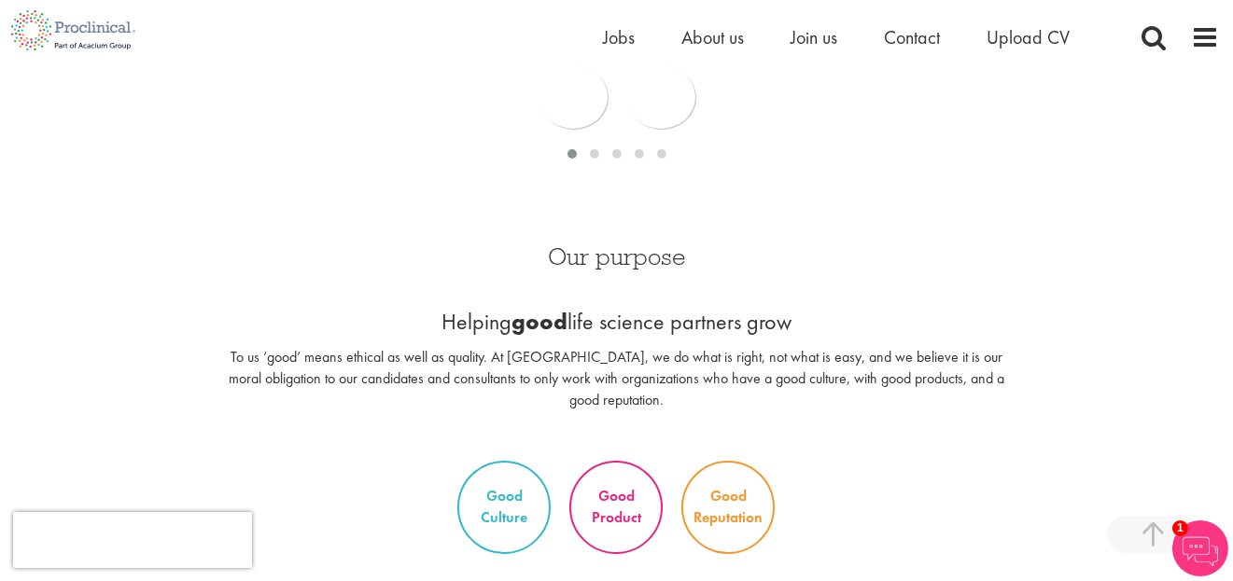
scroll to position [1233, 0]
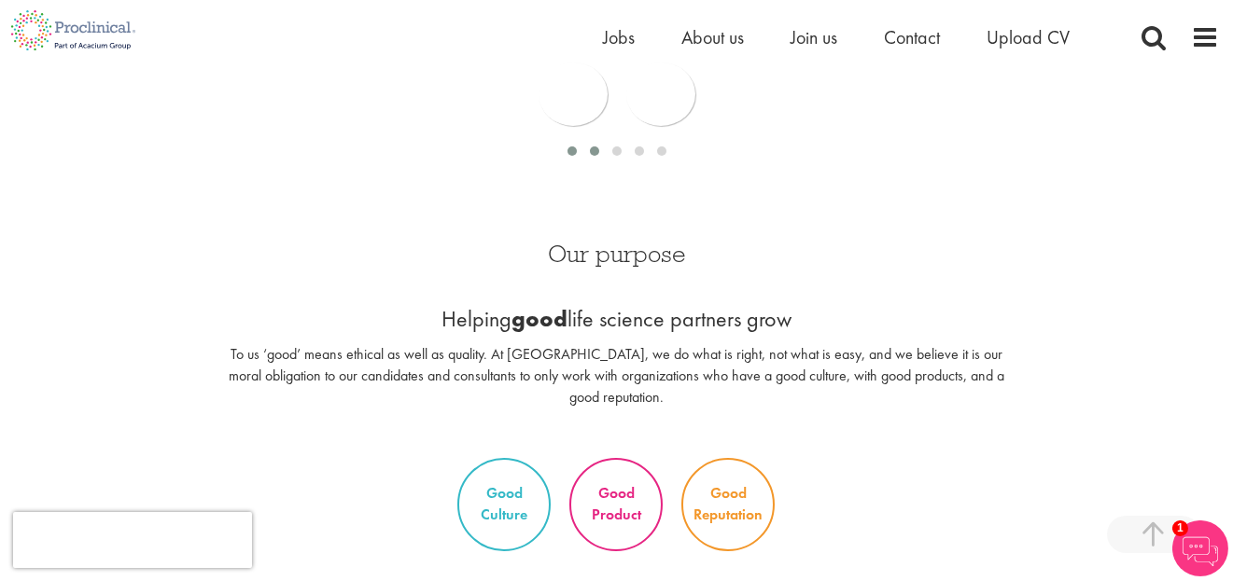
click at [594, 148] on span at bounding box center [594, 151] width 9 height 9
click at [606, 148] on div at bounding box center [617, 151] width 22 height 19
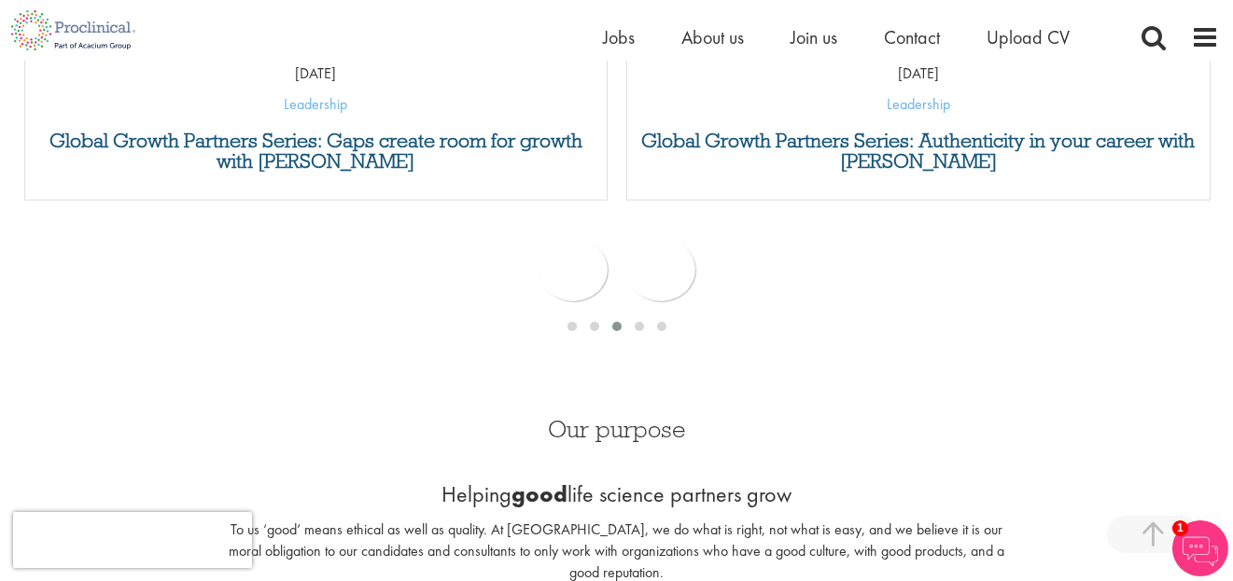
scroll to position [1055, 0]
